Goal: Task Accomplishment & Management: Manage account settings

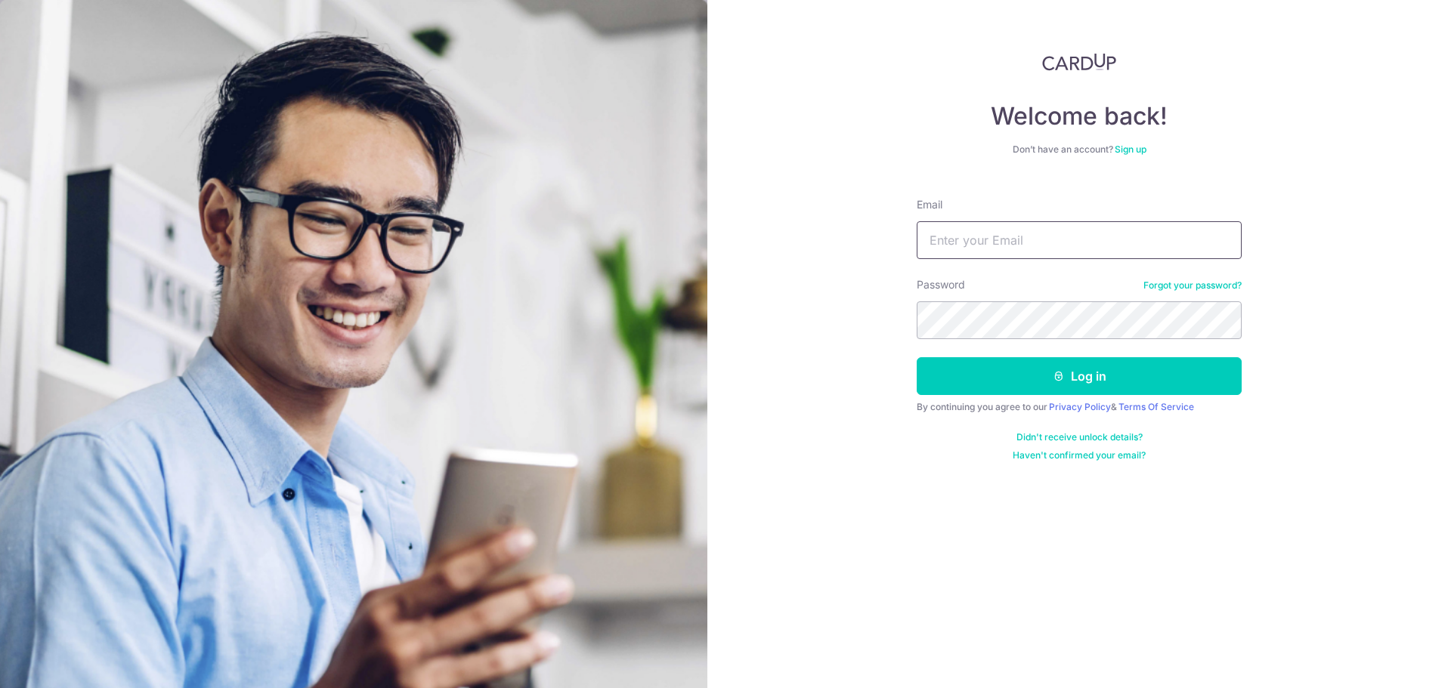
click at [1025, 241] on input "Email" at bounding box center [1079, 240] width 325 height 38
click at [1006, 237] on input "Email" at bounding box center [1079, 240] width 325 height 38
type input "Siakyong@hotmail.com"
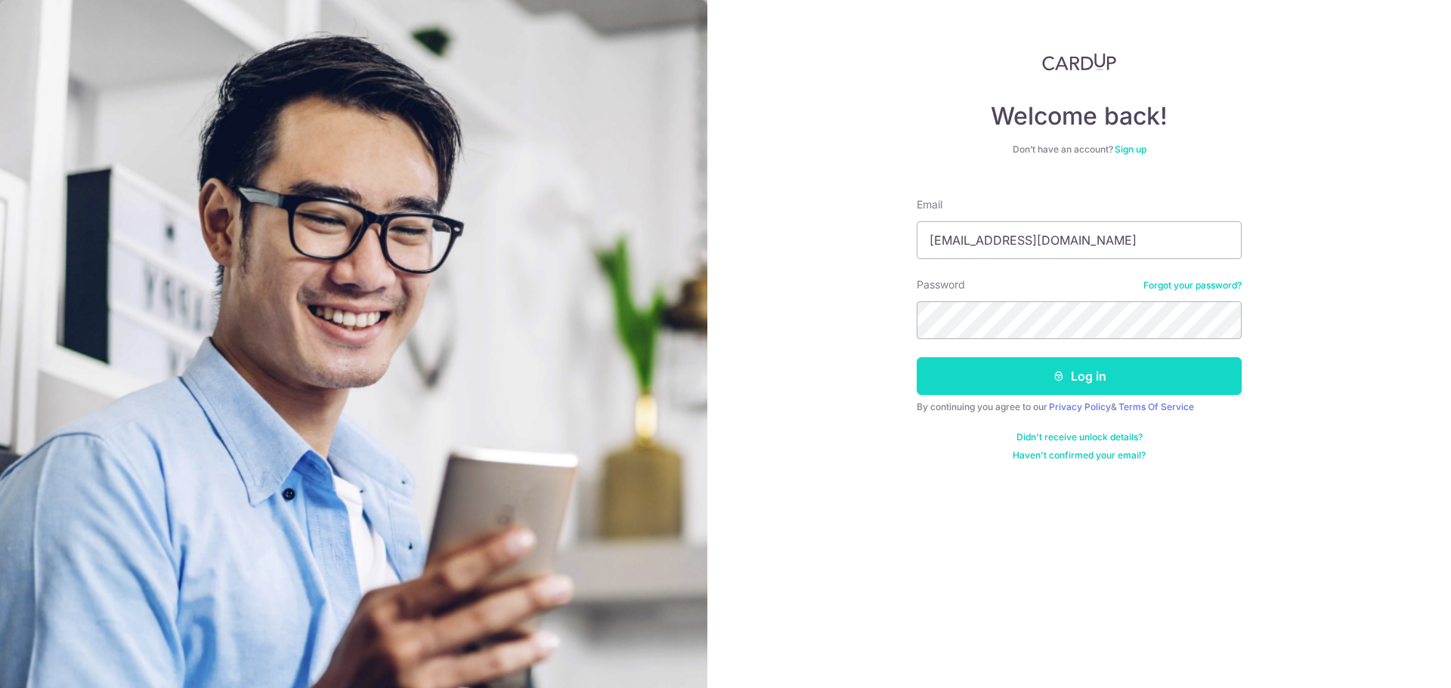
click at [1031, 360] on button "Log in" at bounding box center [1079, 376] width 325 height 38
